Goal: Information Seeking & Learning: Learn about a topic

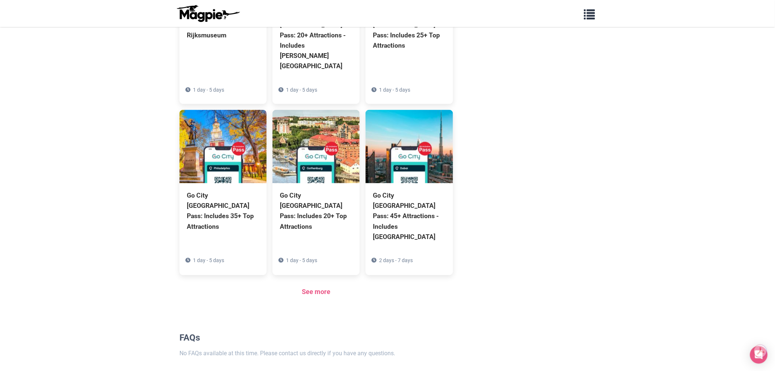
scroll to position [470, 0]
click at [320, 286] on div "See more" at bounding box center [316, 291] width 274 height 11
click at [320, 287] on link "See more" at bounding box center [316, 291] width 29 height 8
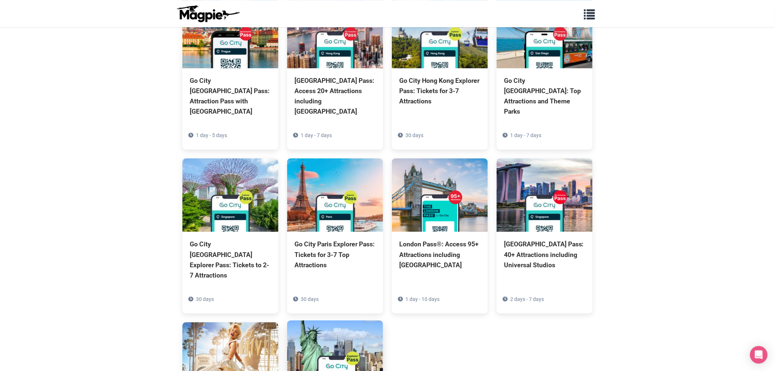
scroll to position [2094, 0]
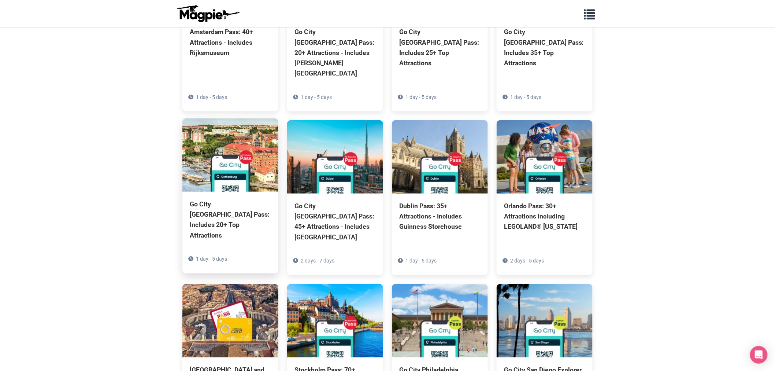
click at [242, 192] on div "Go City [GEOGRAPHIC_DATA] Pass: Includes 20+ Top Attractions 1 day - 5 days" at bounding box center [230, 233] width 96 height 82
